Goal: Check status: Check status

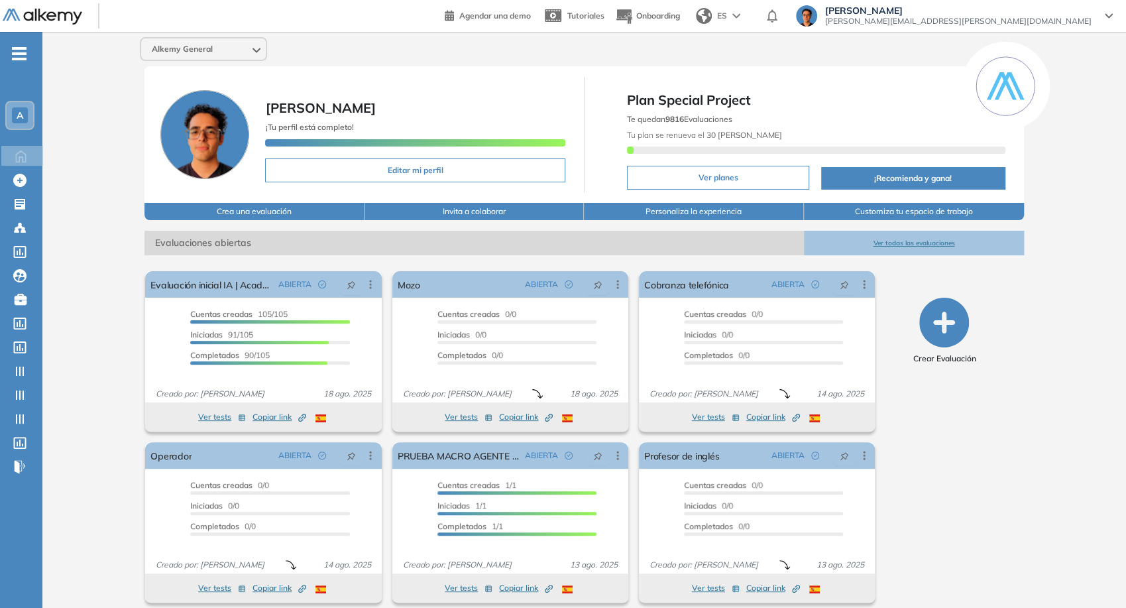
click at [239, 48] on div "Alkemy General" at bounding box center [203, 48] width 125 height 21
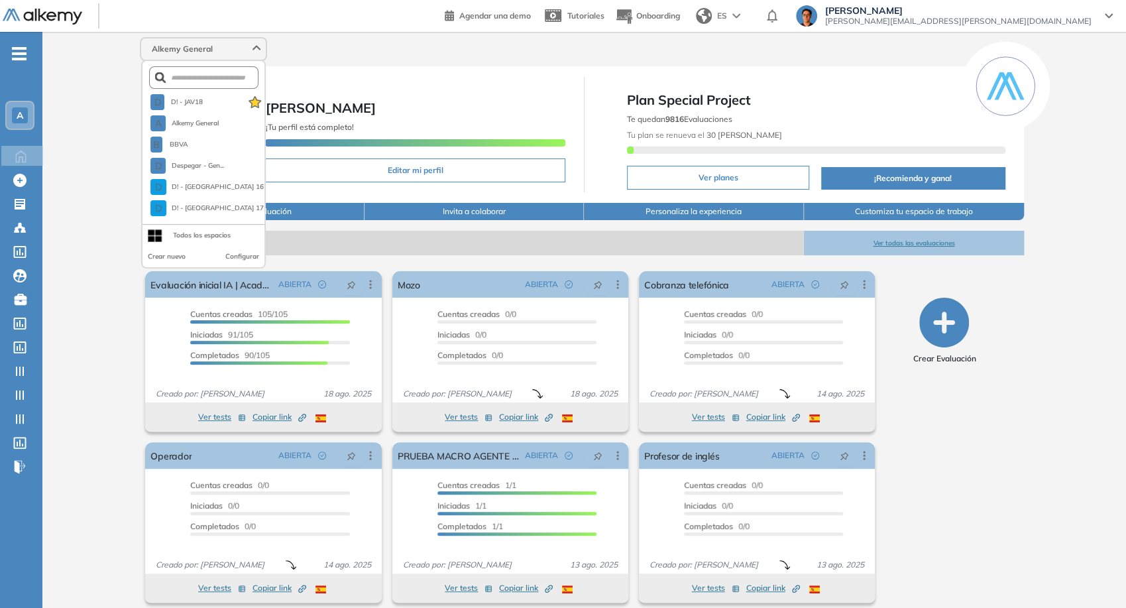
click at [223, 84] on form at bounding box center [204, 77] width 110 height 23
click at [222, 83] on form at bounding box center [204, 77] width 110 height 23
click at [219, 81] on input "text" at bounding box center [207, 78] width 83 height 10
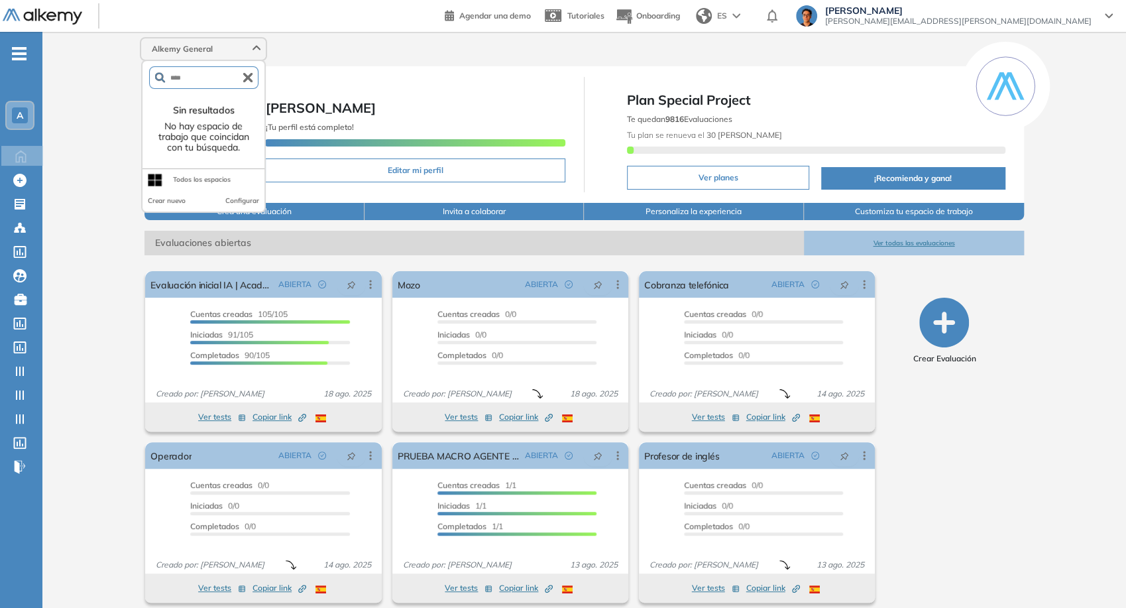
click at [235, 77] on input "****" at bounding box center [204, 78] width 79 height 10
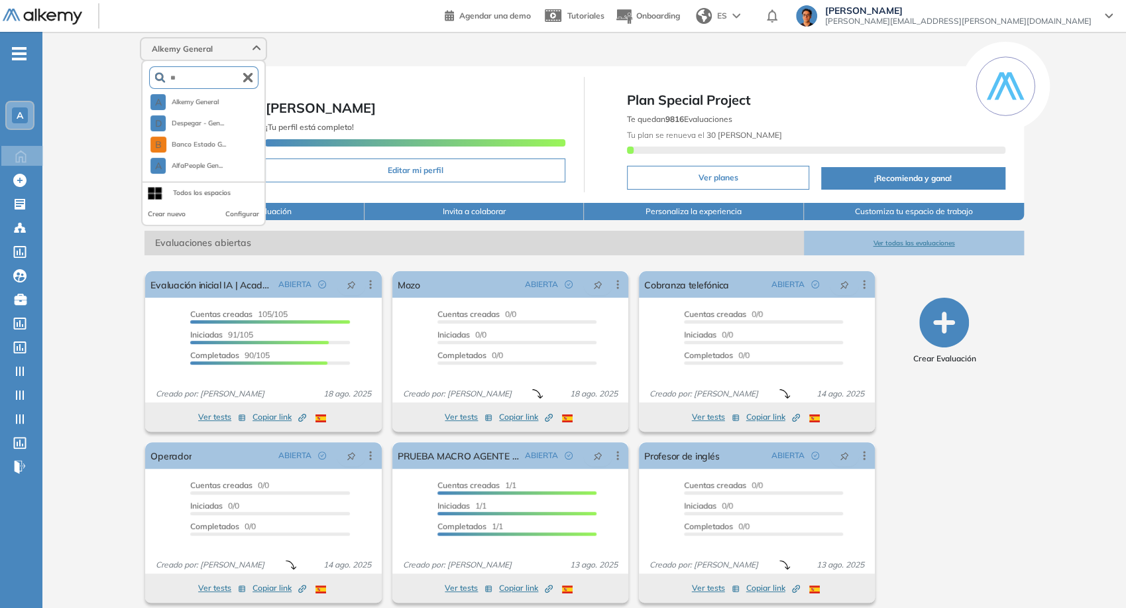
type input "*"
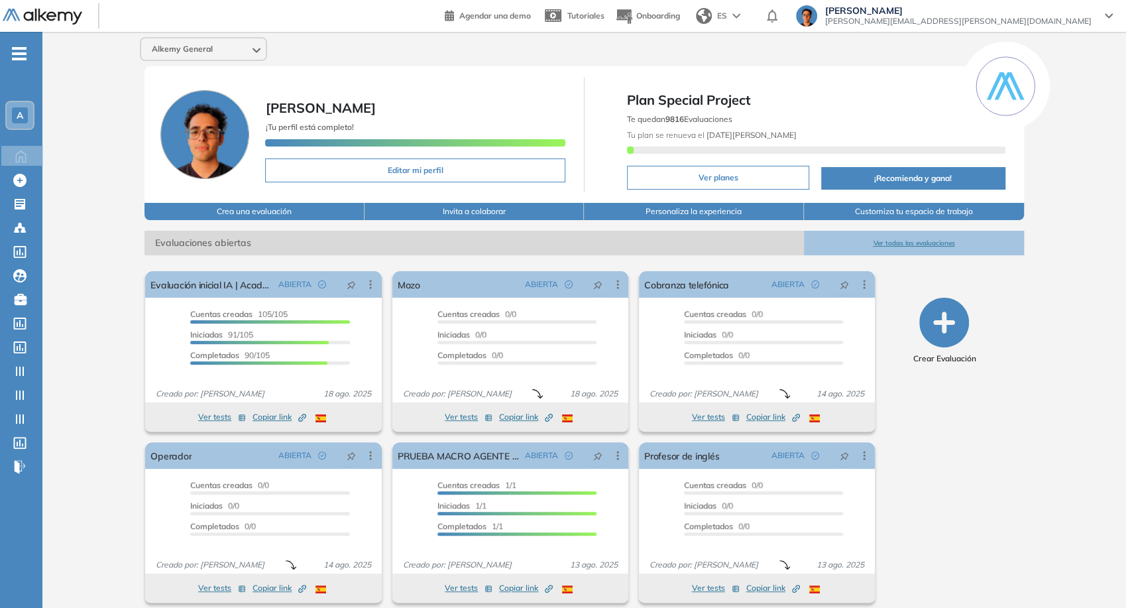
click at [185, 59] on div "Alkemy General" at bounding box center [203, 48] width 125 height 21
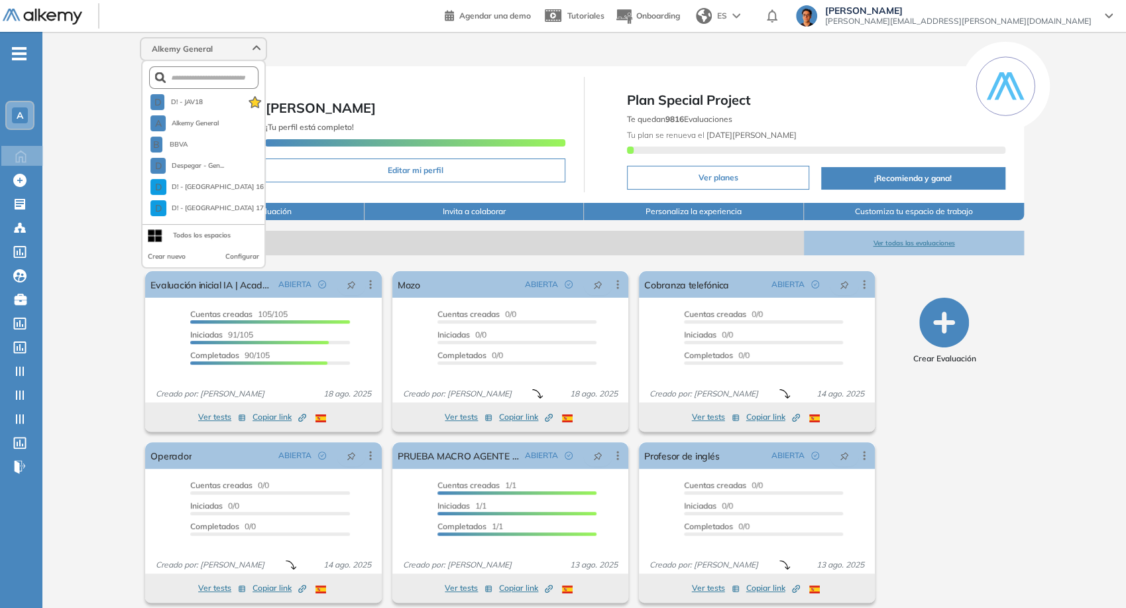
click at [196, 85] on form at bounding box center [204, 77] width 110 height 23
click at [196, 79] on input "text" at bounding box center [207, 78] width 83 height 10
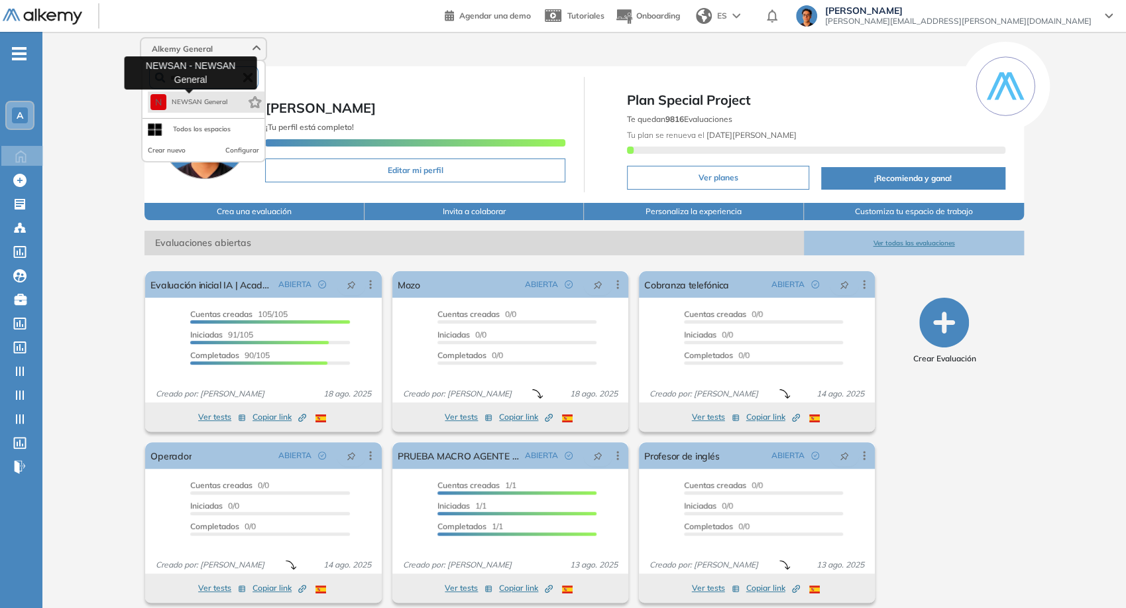
type input "***"
click at [221, 101] on span "NEWSAN General" at bounding box center [200, 102] width 56 height 11
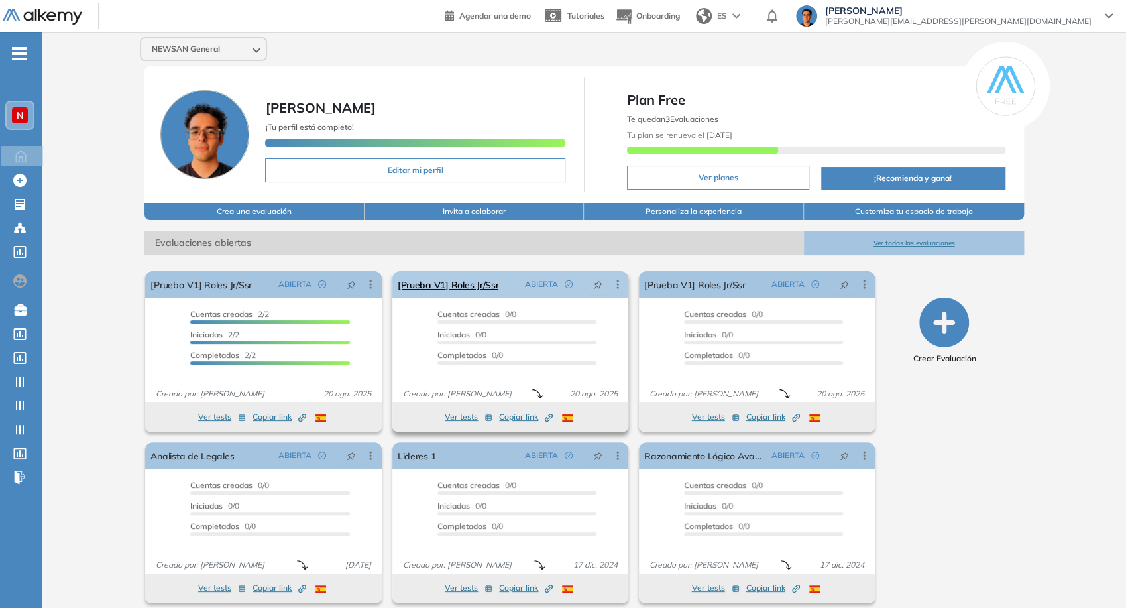
click at [617, 286] on icon at bounding box center [617, 284] width 13 height 13
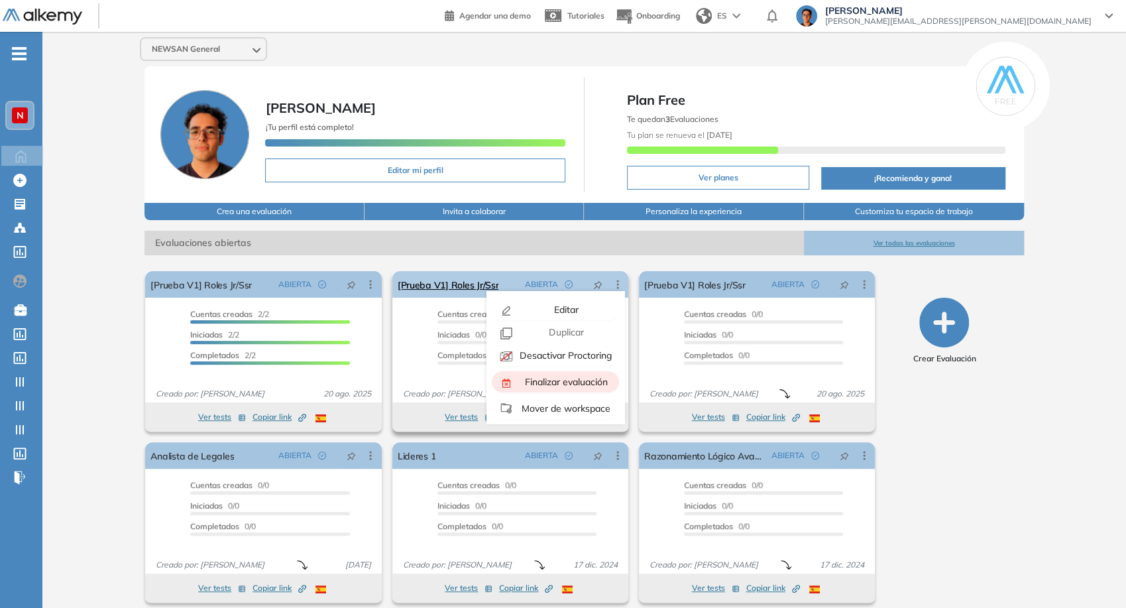
click at [573, 384] on span "Finalizar evaluación" at bounding box center [564, 382] width 85 height 12
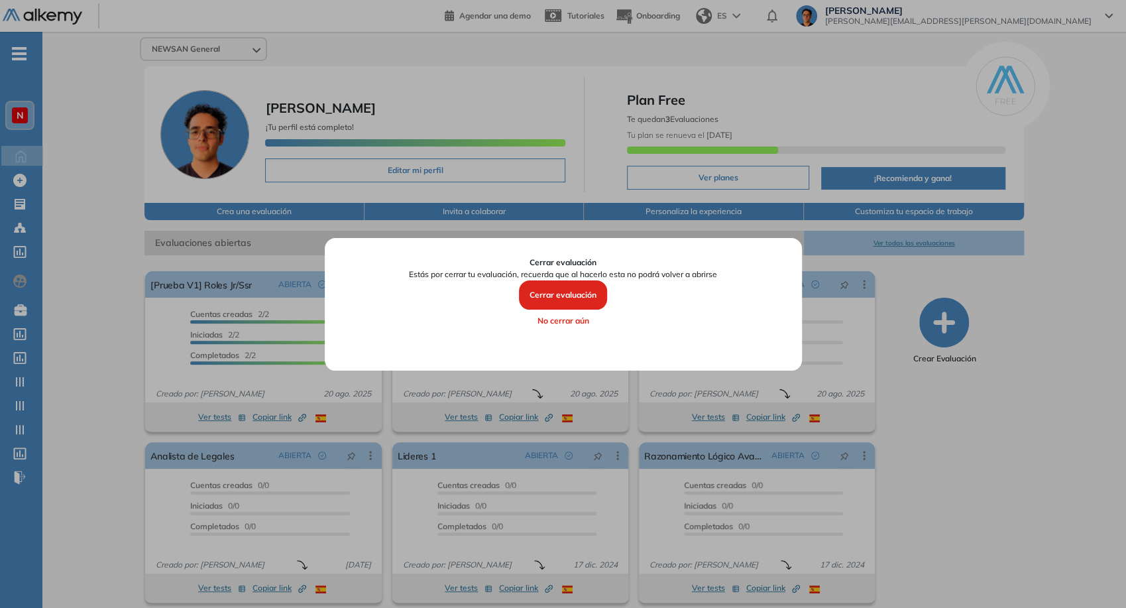
click at [567, 309] on button "Cerrar evaluación" at bounding box center [563, 294] width 88 height 29
click at [567, 309] on div at bounding box center [562, 302] width 33 height 33
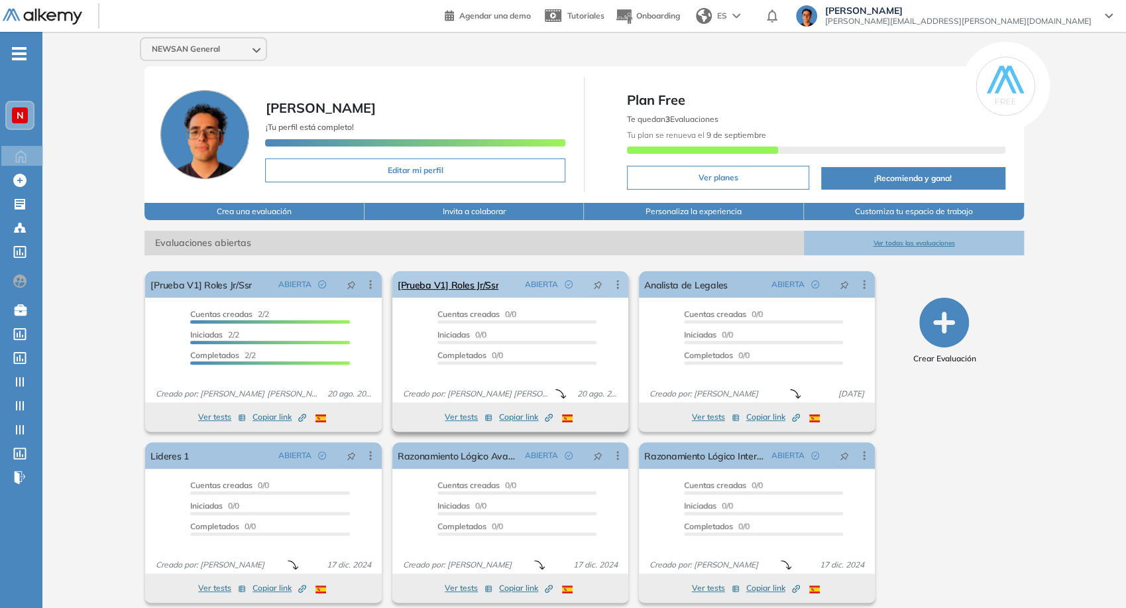
click at [616, 288] on icon at bounding box center [617, 284] width 2 height 9
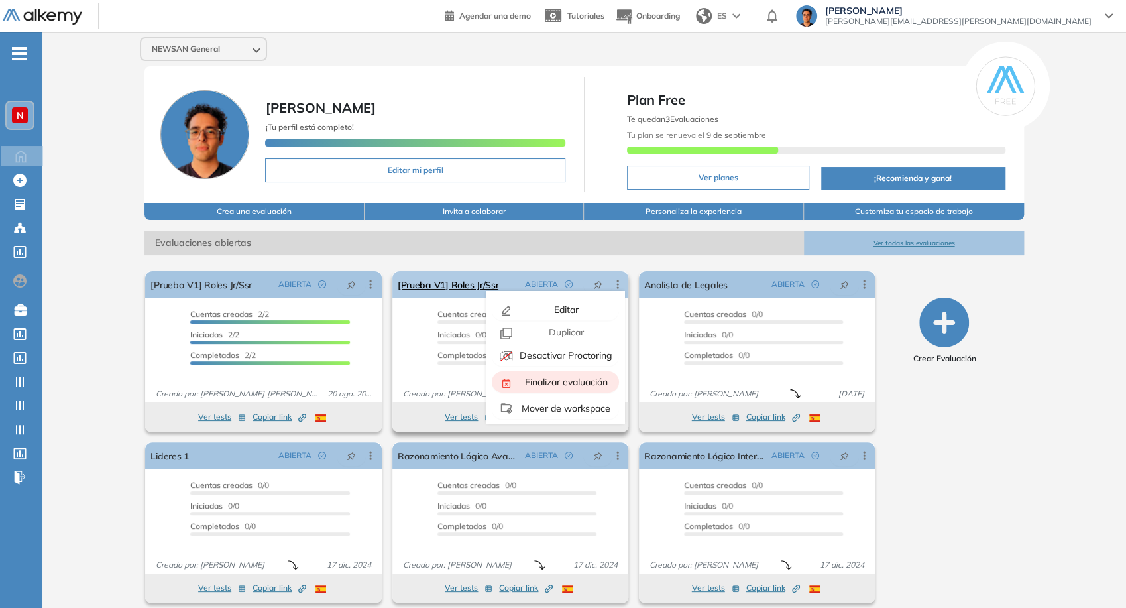
click at [546, 374] on div "Finalizar evaluación" at bounding box center [564, 381] width 97 height 15
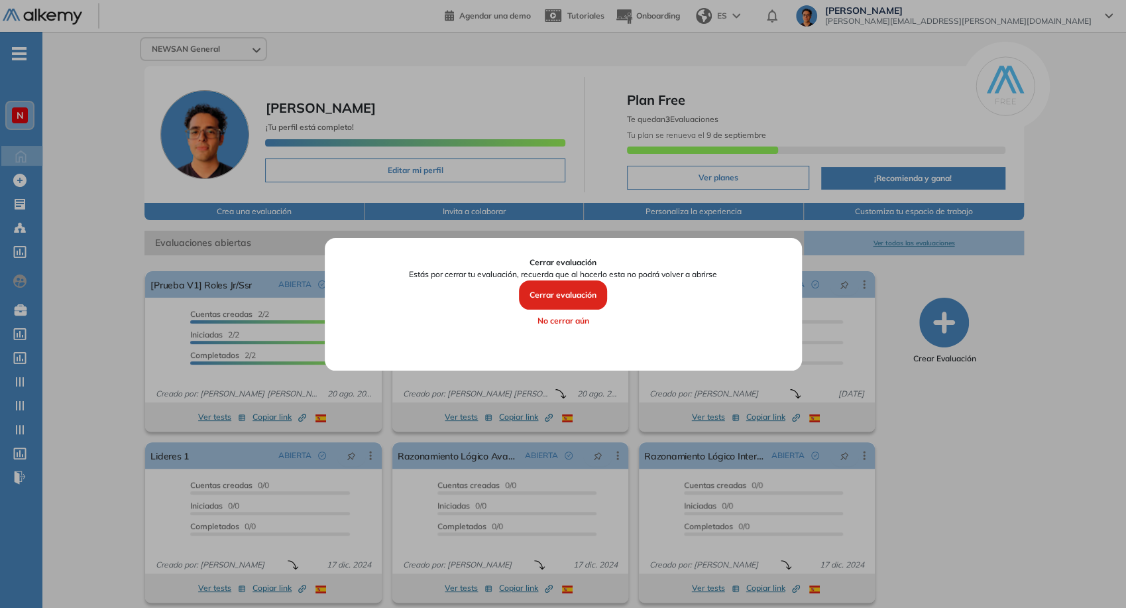
click at [572, 303] on button "Cerrar evaluación" at bounding box center [563, 294] width 88 height 29
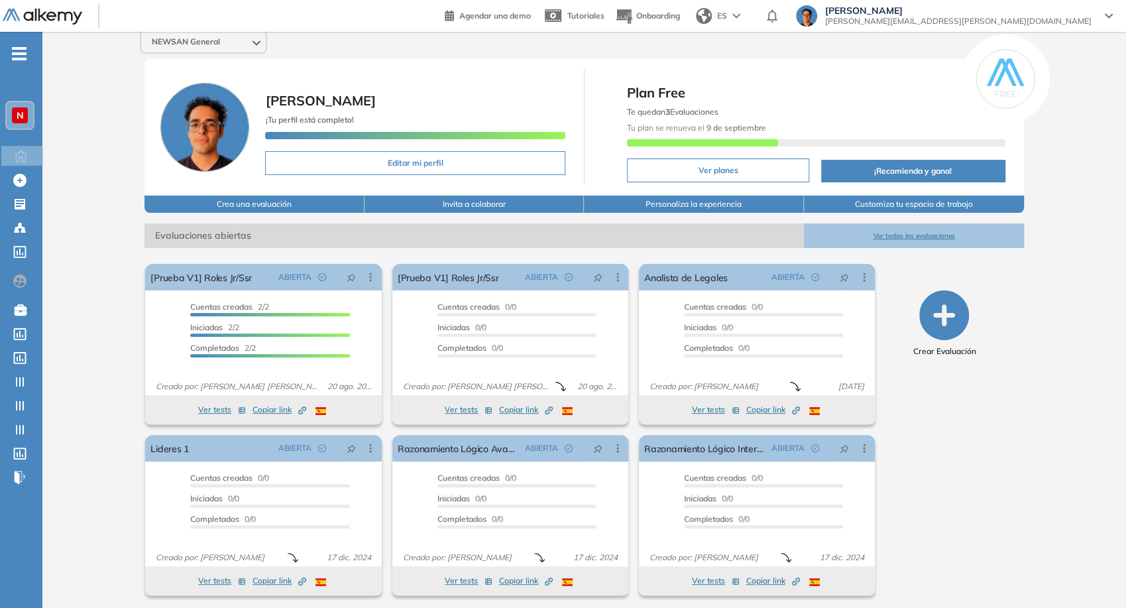
scroll to position [10, 0]
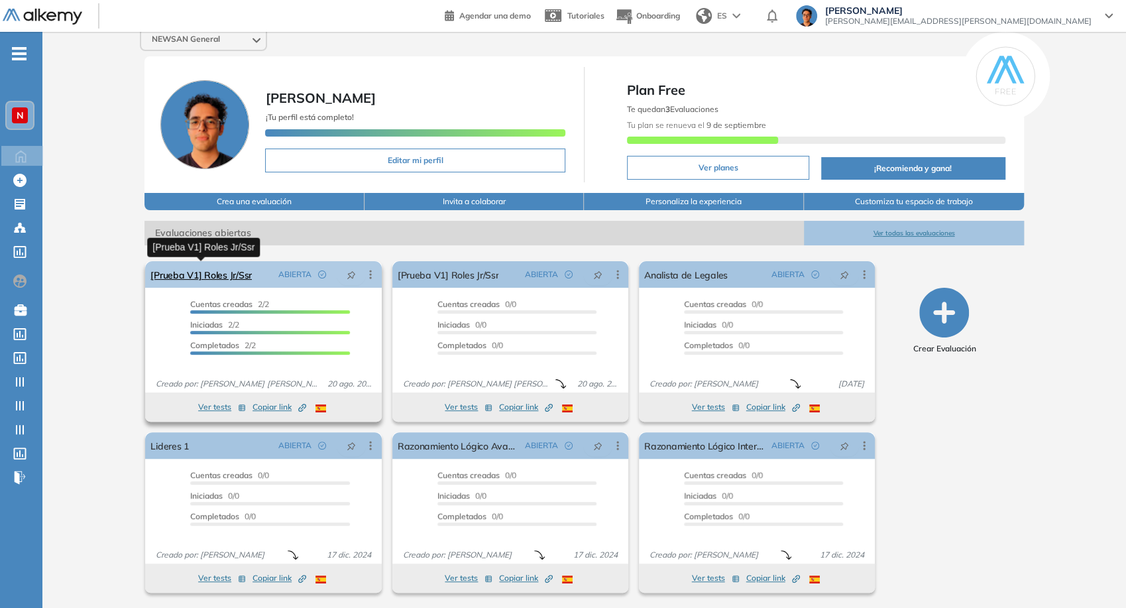
click at [170, 276] on link "[Prueba V1] Roles Jr/Ssr" at bounding box center [200, 274] width 101 height 27
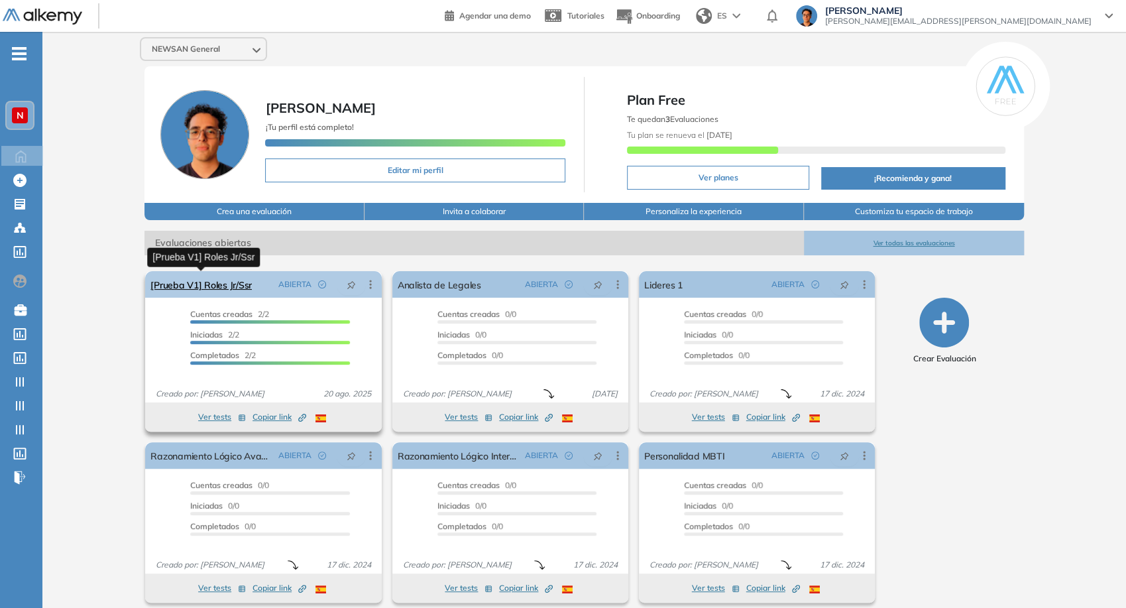
click at [201, 287] on link "[Prueba V1] Roles Jr/Ssr" at bounding box center [200, 284] width 101 height 27
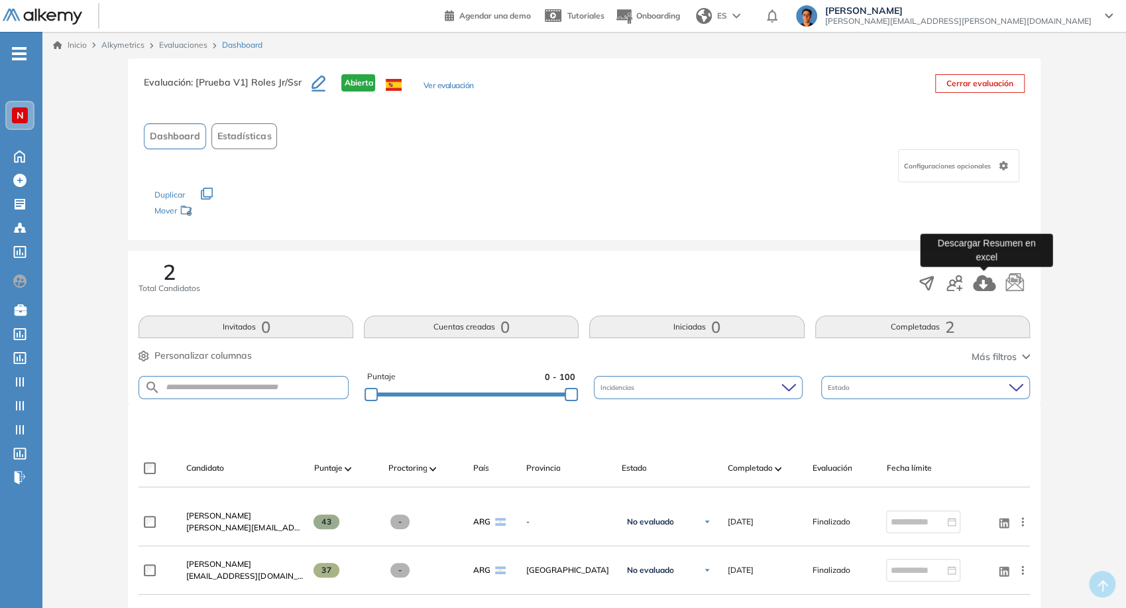
click at [981, 281] on icon "button" at bounding box center [984, 283] width 23 height 16
click at [319, 89] on icon "button" at bounding box center [318, 84] width 14 height 16
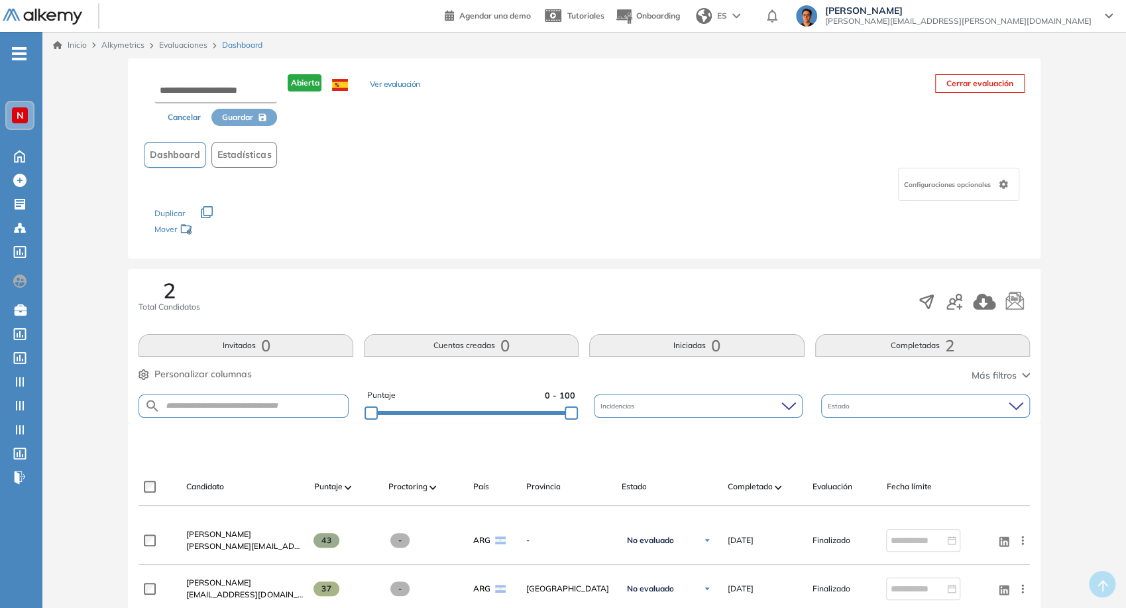
click at [191, 120] on button "Cancelar" at bounding box center [184, 117] width 54 height 17
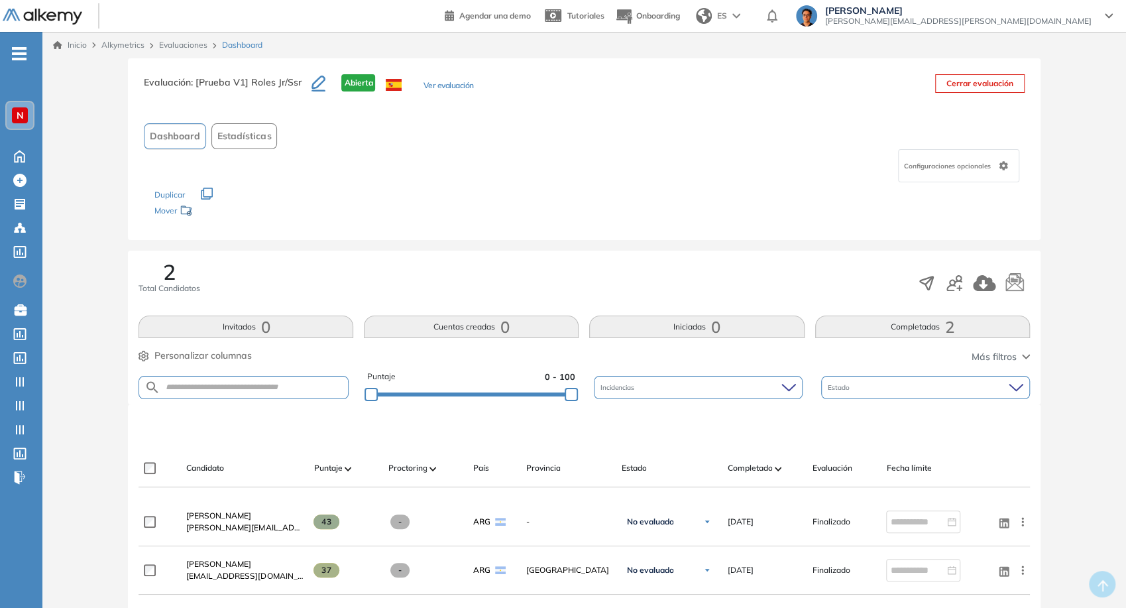
click at [295, 84] on span ": [Prueba V1] Roles Jr/Ssr" at bounding box center [246, 82] width 110 height 12
click at [241, 82] on span ": [Prueba V1] Roles Jr/Ssr" at bounding box center [246, 82] width 110 height 12
drag, startPoint x: 198, startPoint y: 85, endPoint x: 305, endPoint y: 91, distance: 106.9
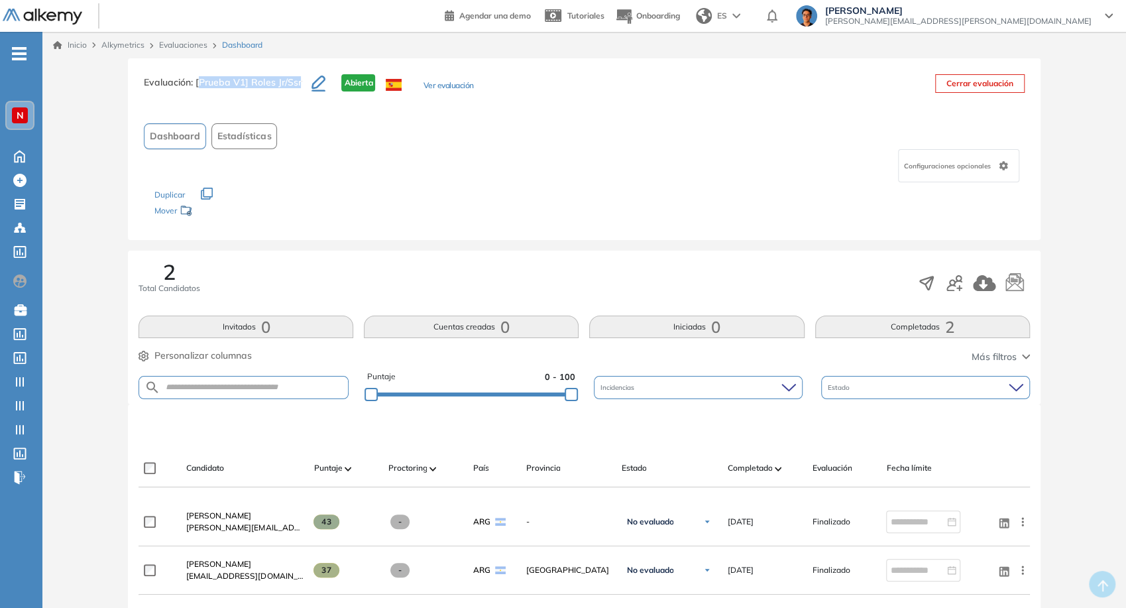
click at [305, 91] on h3 "Evaluación : [Prueba V1] Roles Jr/Ssr" at bounding box center [228, 88] width 168 height 28
click at [296, 85] on span ": [Prueba V1] Roles Jr/Ssr" at bounding box center [246, 82] width 110 height 12
drag, startPoint x: 300, startPoint y: 84, endPoint x: 195, endPoint y: 81, distance: 105.4
click at [195, 81] on h3 "Evaluación : [Prueba V1] Roles Jr/Ssr" at bounding box center [228, 88] width 168 height 28
copy span "[Prueba V1] Roles Jr/Ssr"
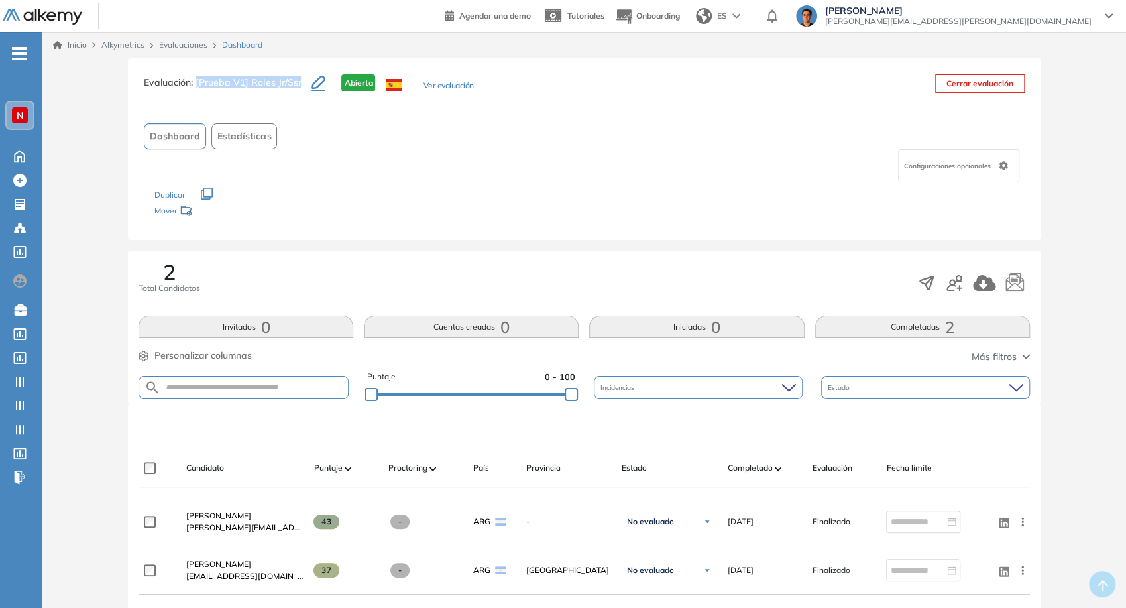
click at [311, 84] on icon "button" at bounding box center [318, 82] width 14 height 13
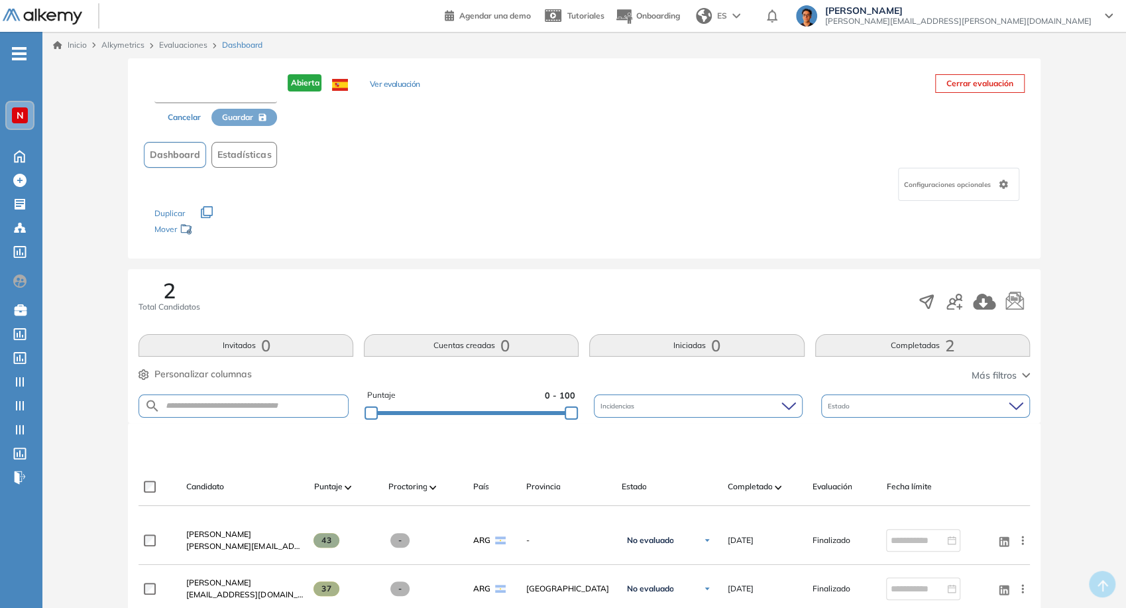
click at [245, 91] on input "text" at bounding box center [215, 92] width 123 height 24
type input "**********"
click at [237, 136] on div "**********" at bounding box center [584, 158] width 912 height 201
click at [237, 134] on div "**********" at bounding box center [584, 158] width 912 height 201
click at [234, 123] on button "Guardar" at bounding box center [244, 118] width 67 height 19
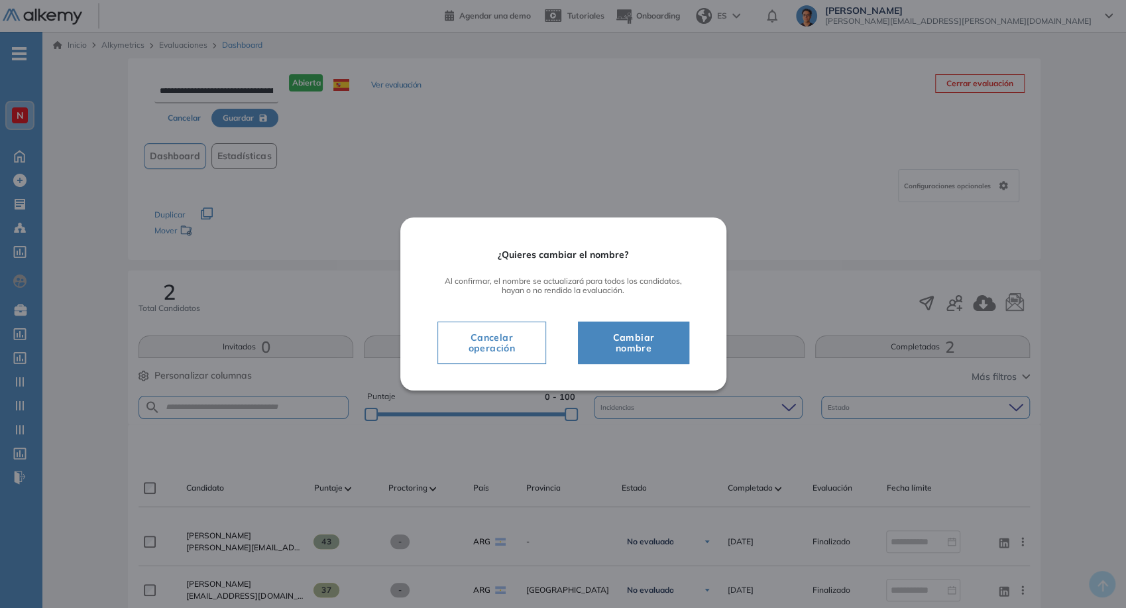
click at [649, 356] on span "Cambiar nombre" at bounding box center [633, 342] width 78 height 27
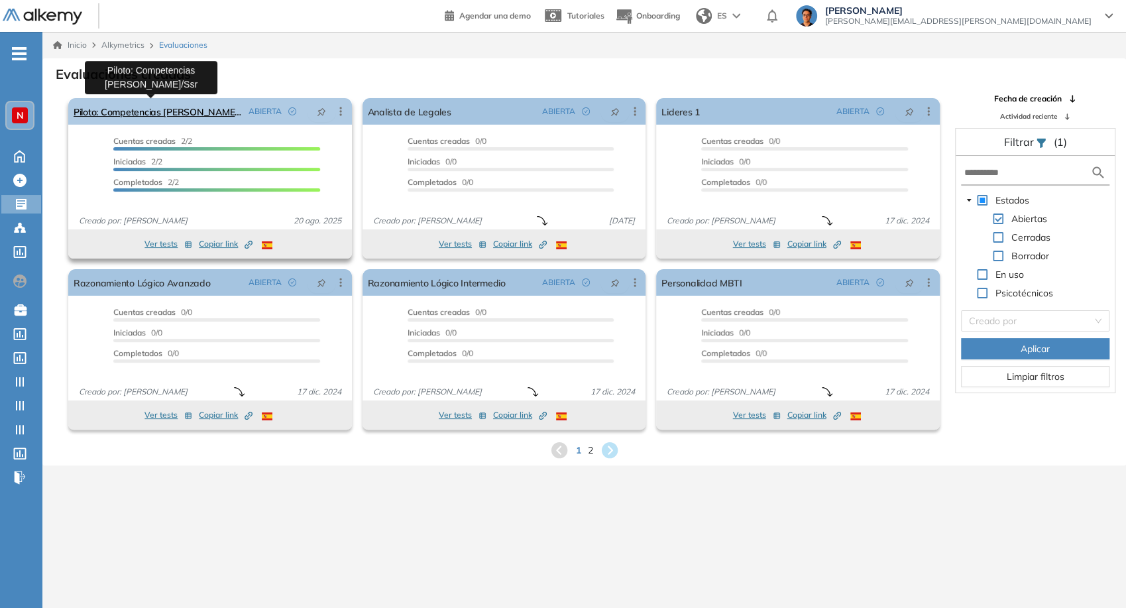
click at [207, 114] on link "Piloto: Competencias Newsan - Jr/Ssr" at bounding box center [159, 111] width 170 height 27
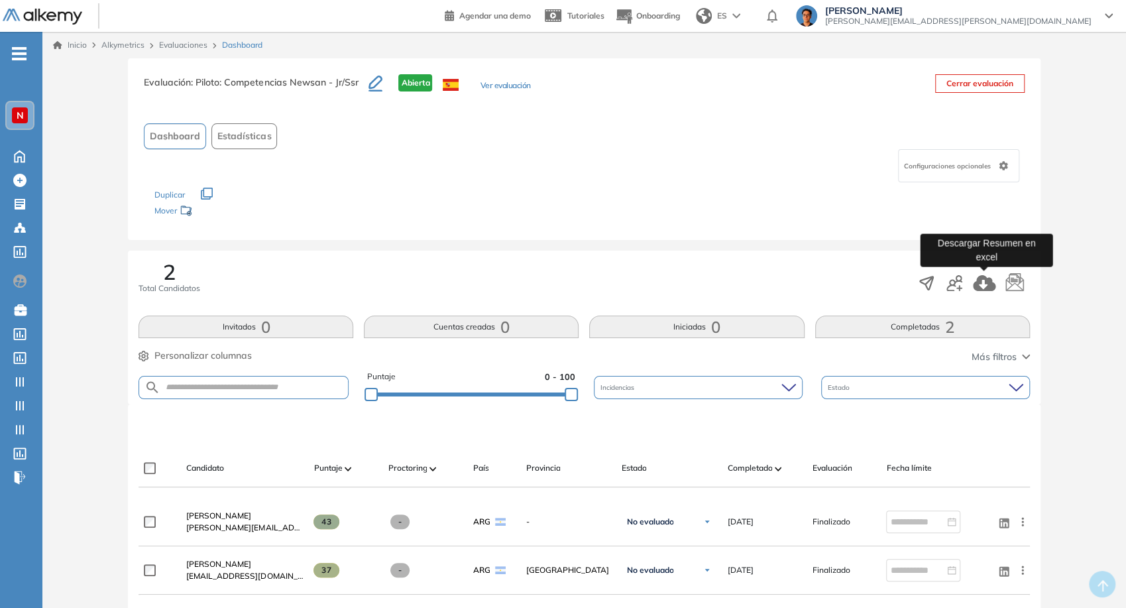
click at [984, 286] on icon "button" at bounding box center [984, 283] width 23 height 16
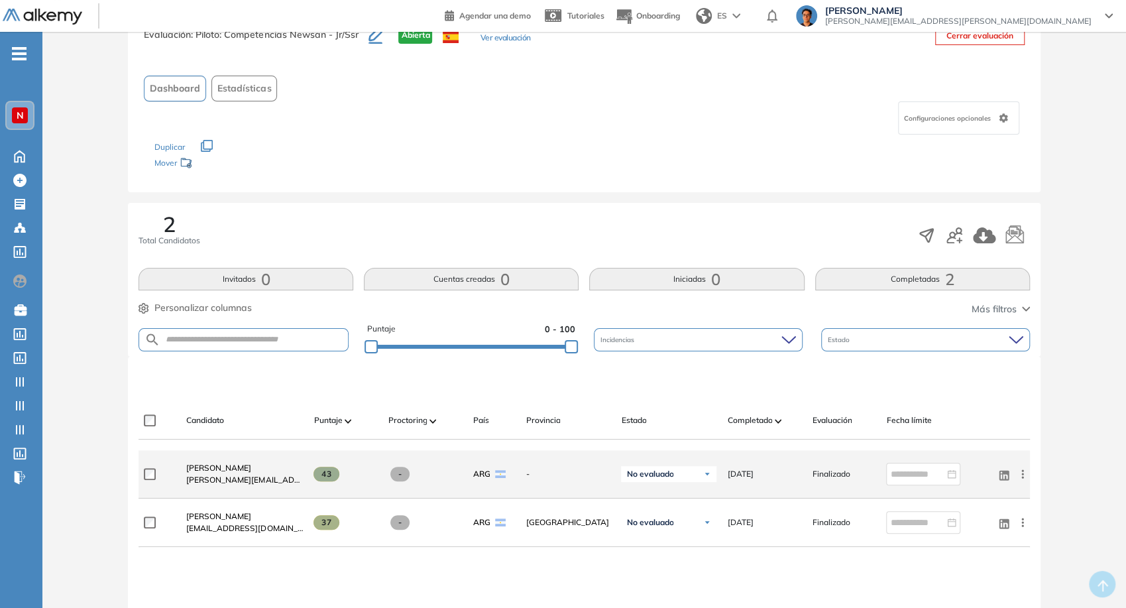
scroll to position [74, 0]
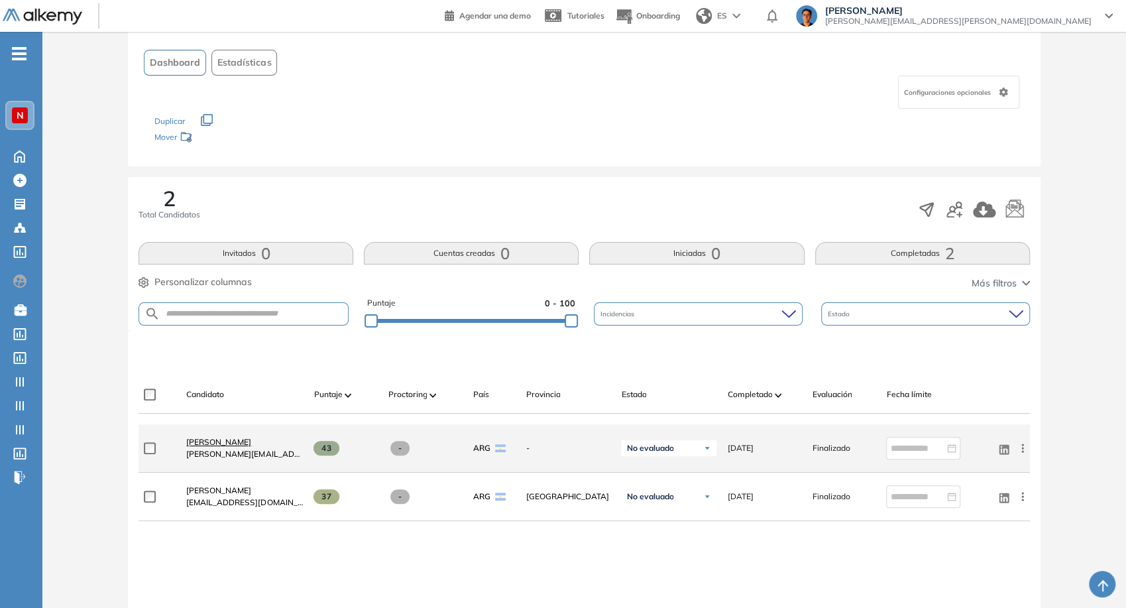
click at [226, 436] on link "Paula Sofía González" at bounding box center [244, 442] width 117 height 12
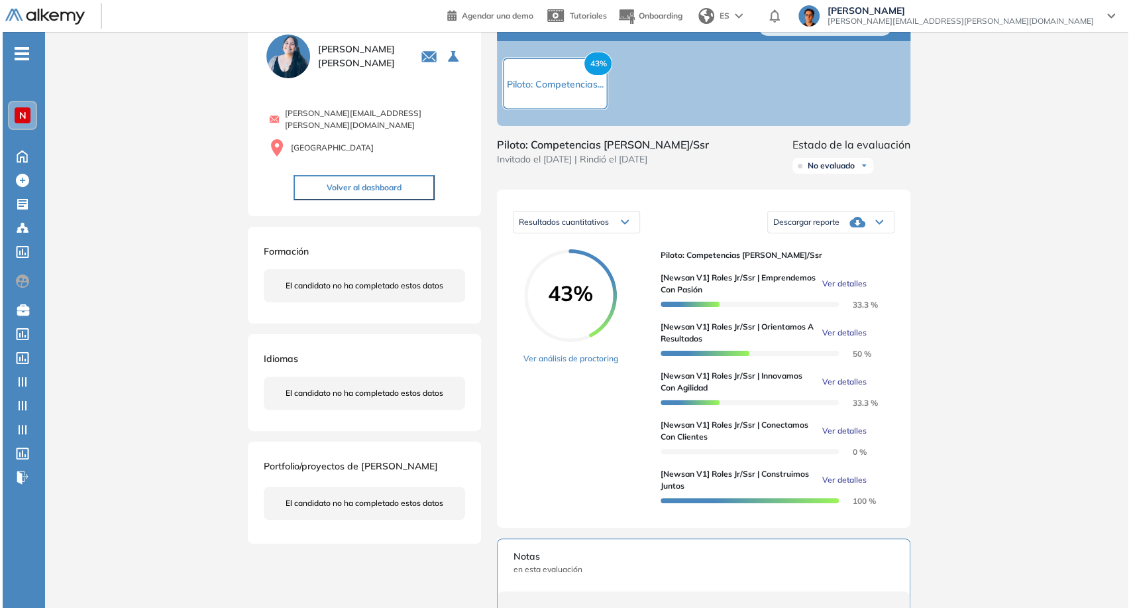
scroll to position [74, 0]
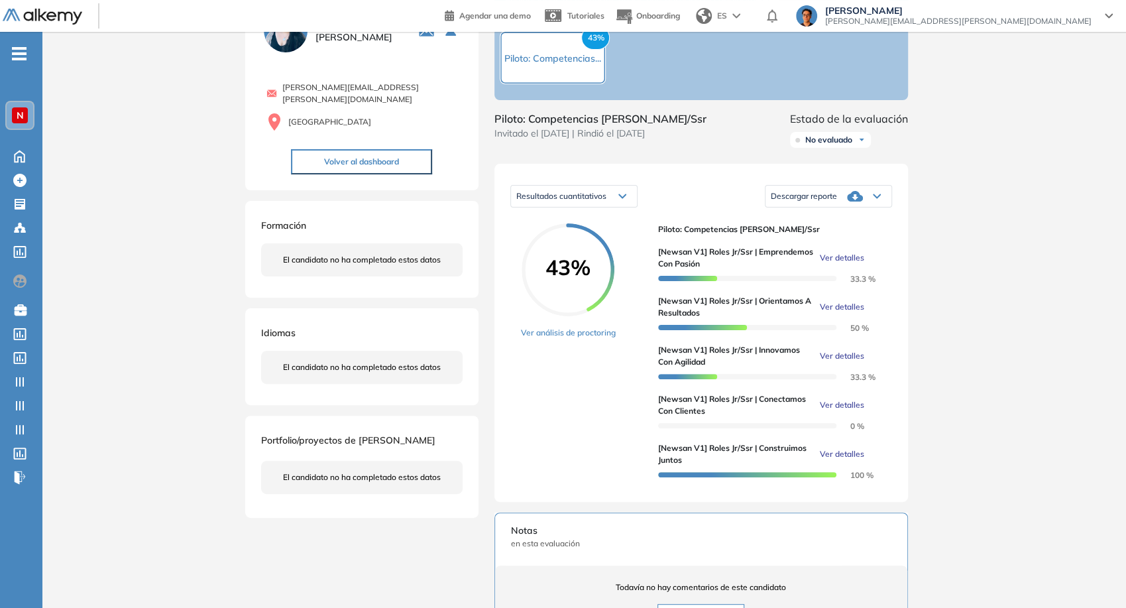
click at [854, 411] on span "Ver detalles" at bounding box center [841, 405] width 44 height 12
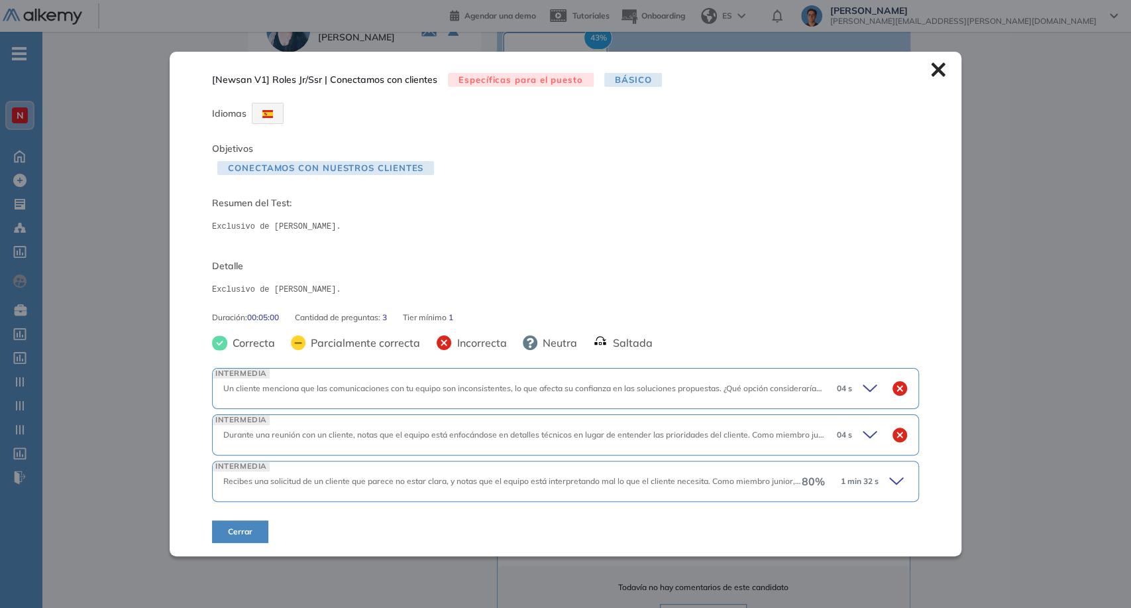
click at [767, 484] on span "Recibes una solicitud de un cliente que parece no estar clara, y notas que el e…" at bounding box center [863, 481] width 1280 height 10
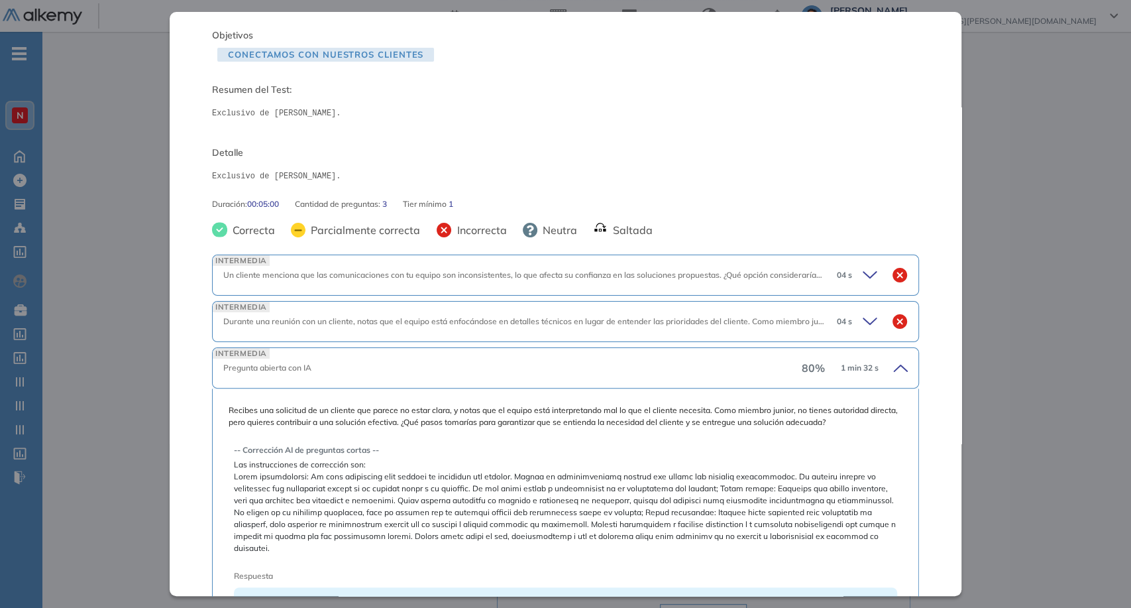
click at [848, 304] on div "INTERMEDIA Durante una reunión con un cliente, notas que el equipo está enfocán…" at bounding box center [565, 321] width 707 height 41
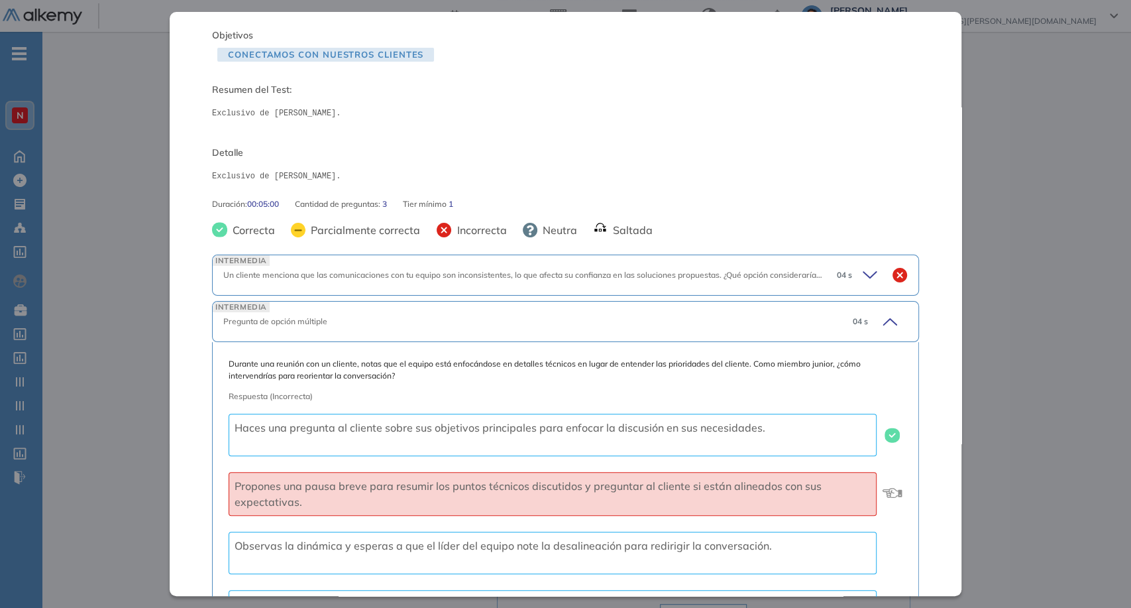
click at [863, 284] on icon at bounding box center [872, 275] width 19 height 19
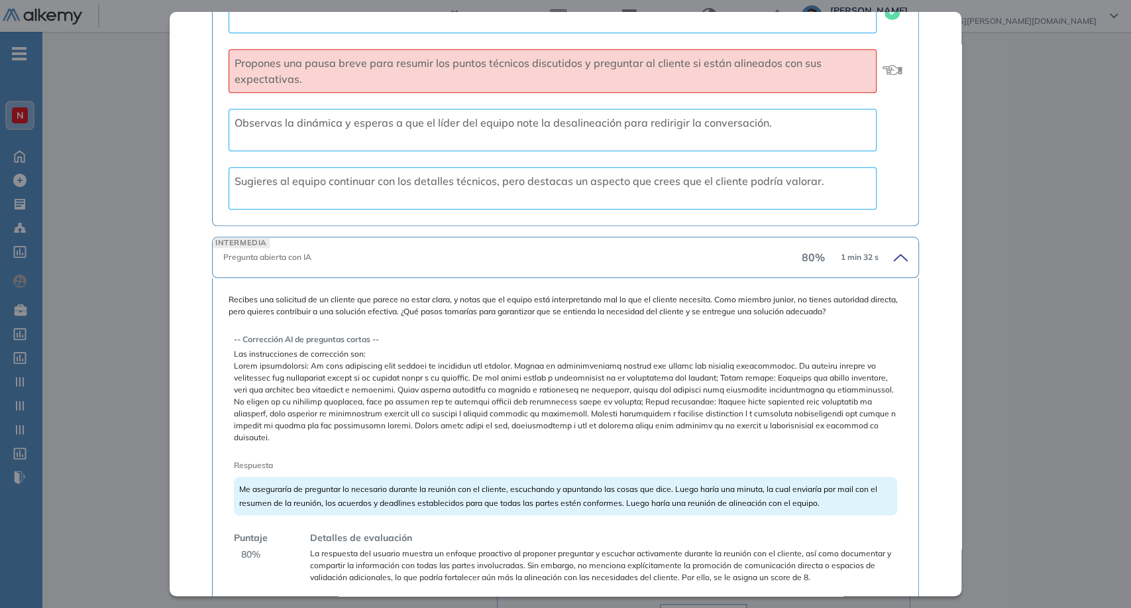
scroll to position [862, 0]
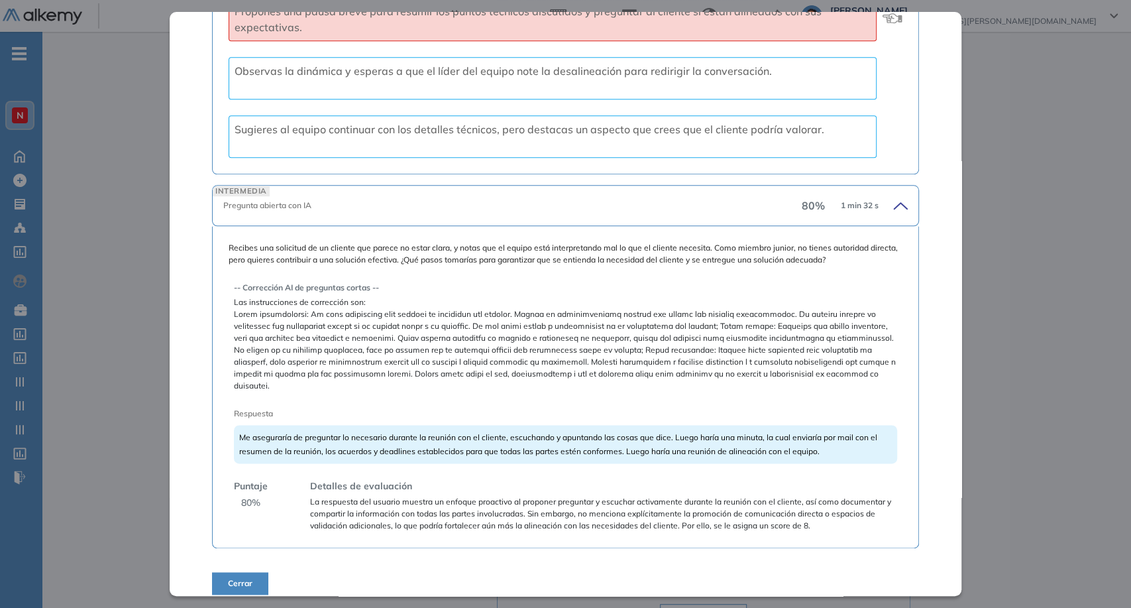
click at [901, 213] on div "INTERMEDIA Pregunta abierta con IA 80 % 1 min 32 s" at bounding box center [565, 205] width 707 height 41
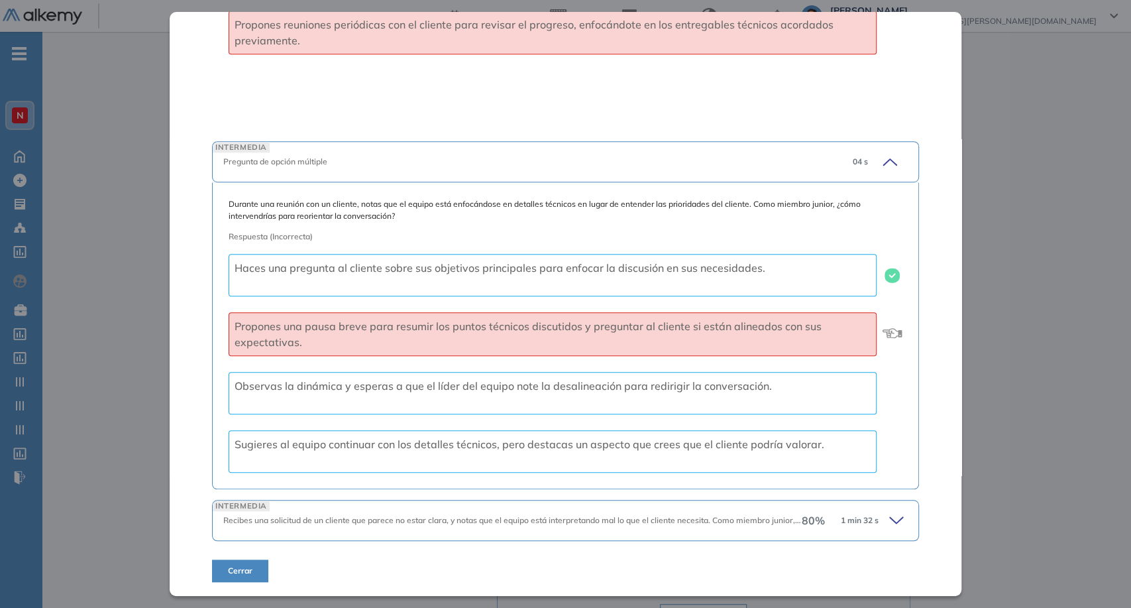
scroll to position [546, 0]
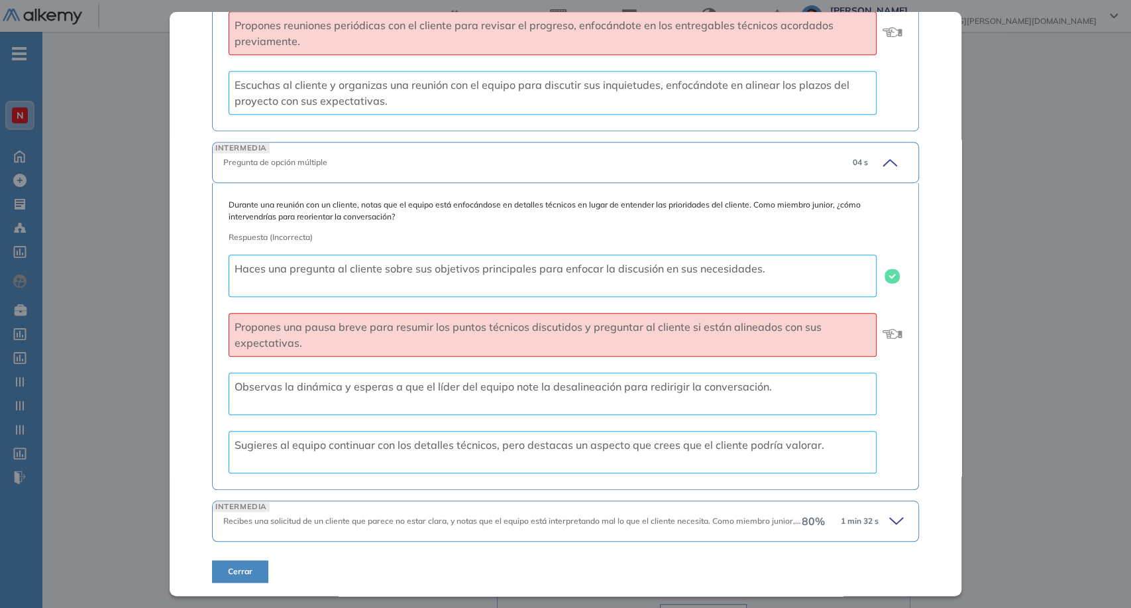
click at [885, 173] on div "INTERMEDIA Pregunta de opción múltiple 04 s" at bounding box center [565, 162] width 707 height 41
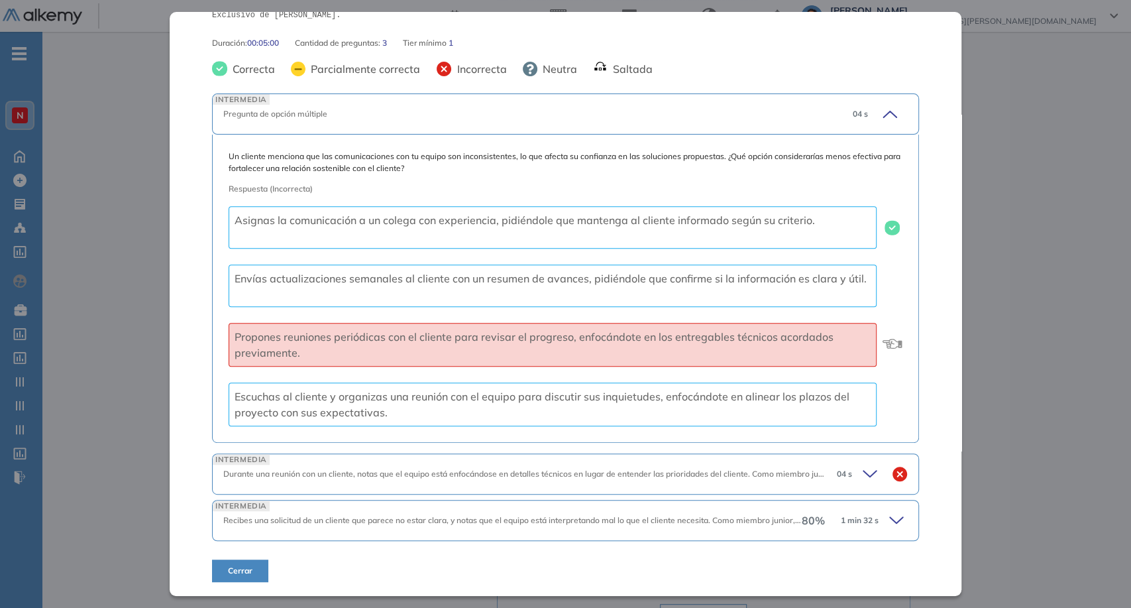
scroll to position [234, 0]
click at [887, 129] on div "INTERMEDIA Pregunta de opción múltiple 04 s" at bounding box center [565, 114] width 707 height 41
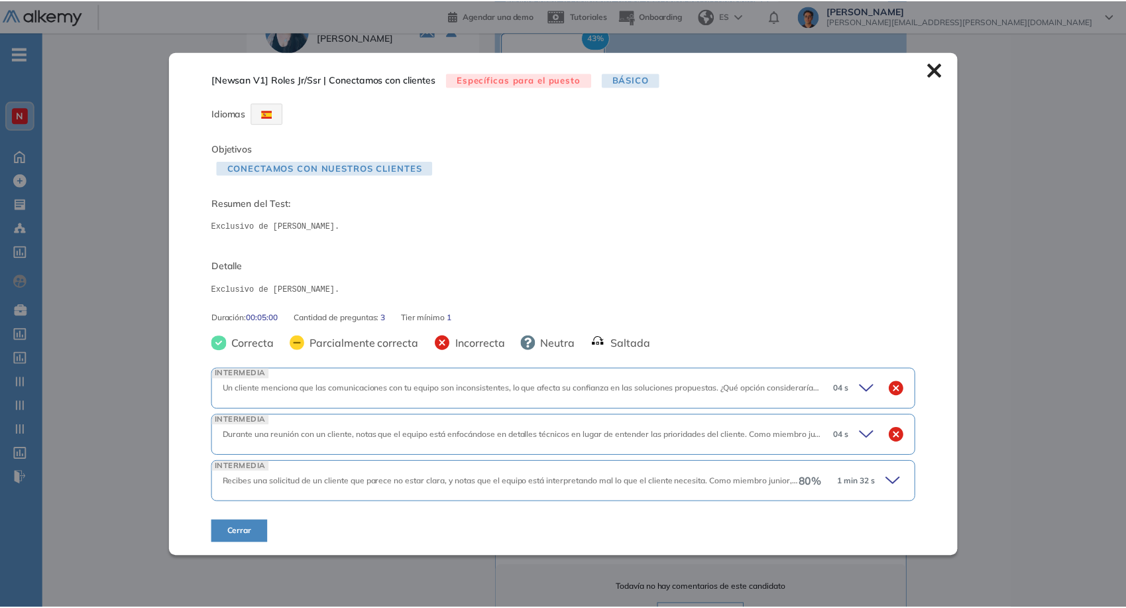
scroll to position [0, 0]
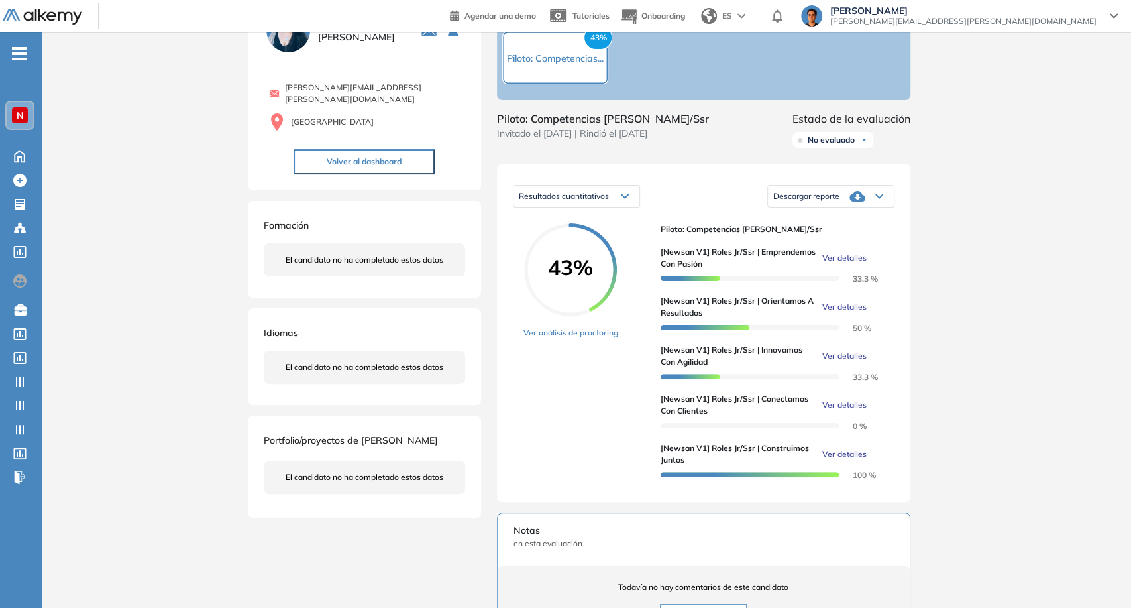
click at [995, 362] on div "Inicio Alkymetrics Evaluaciones Dashboard Candidato [Newsan V1] Roles Jr/Ssr | …" at bounding box center [586, 477] width 1089 height 1038
click at [853, 460] on span "Ver detalles" at bounding box center [841, 454] width 44 height 12
click at [1009, 429] on div "Inicio Alkymetrics Evaluaciones Dashboard Candidato [Newsan V1] Roles Jr/Ssr | …" at bounding box center [584, 477] width 1084 height 1038
click at [856, 411] on span "Ver detalles" at bounding box center [841, 405] width 44 height 12
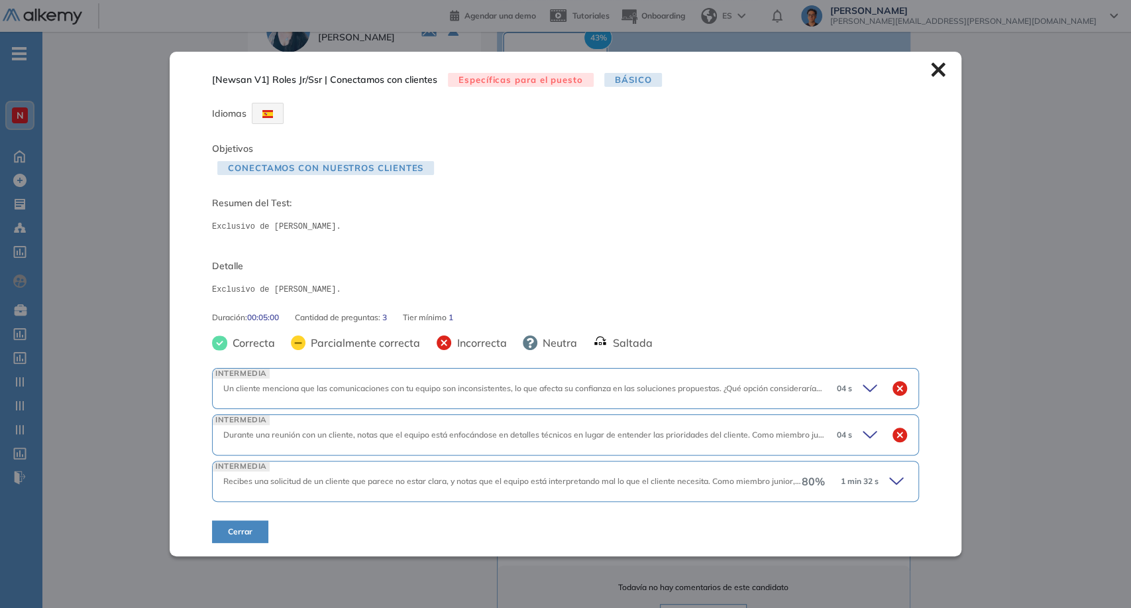
click at [1018, 330] on div "Inicio Alkymetrics Evaluaciones Dashboard Candidato [Newsan V1] Roles Jr/Ssr | …" at bounding box center [586, 477] width 1089 height 1038
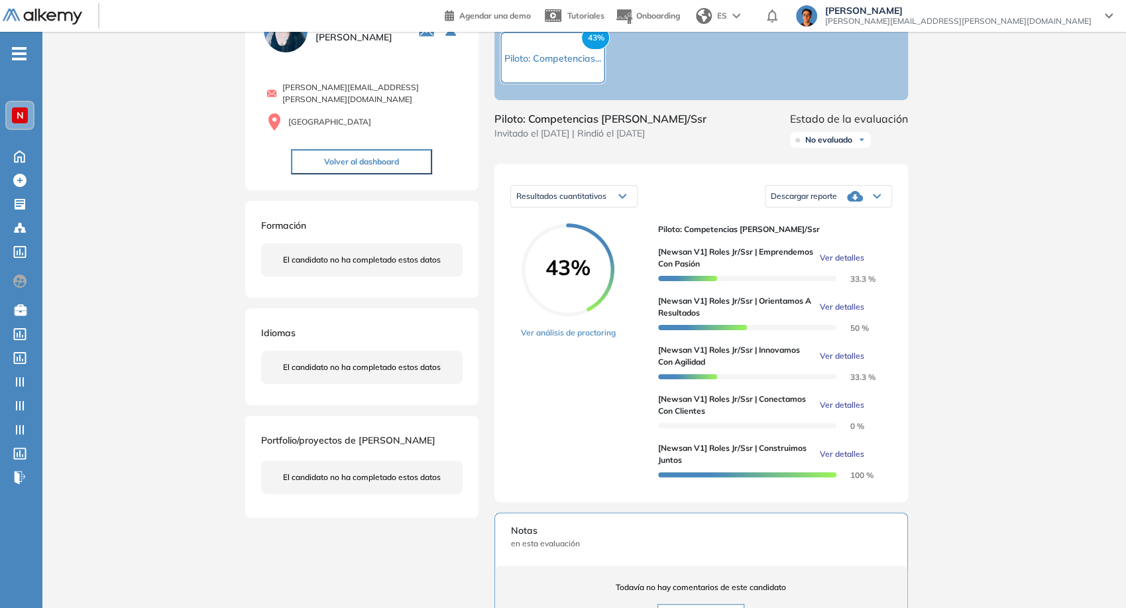
click at [849, 460] on span "Ver detalles" at bounding box center [841, 454] width 44 height 12
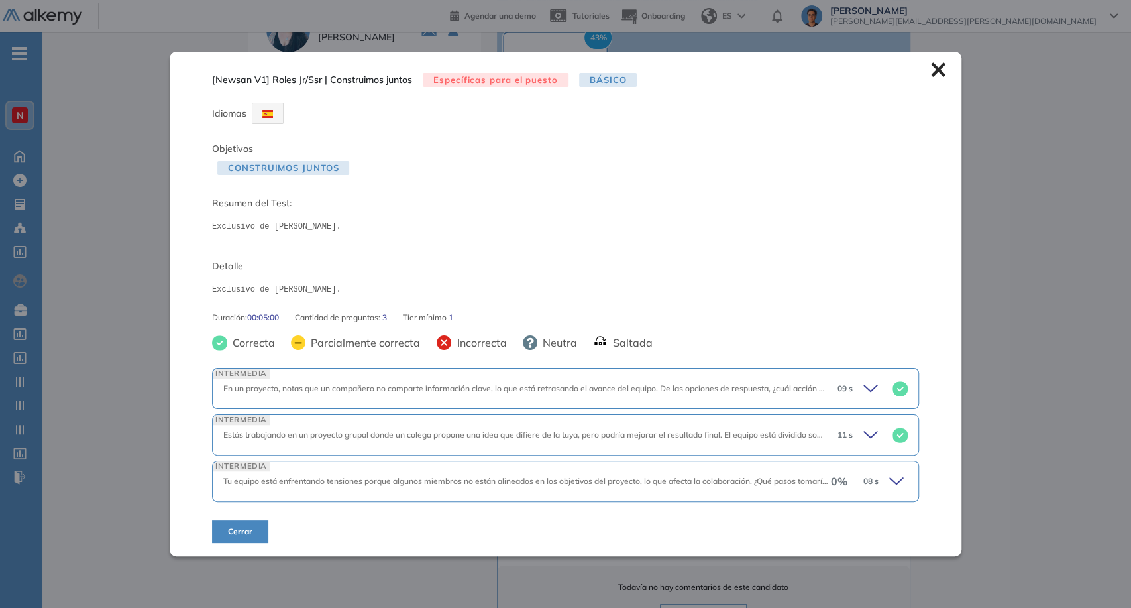
click at [937, 76] on icon at bounding box center [938, 69] width 15 height 15
